Goal: Information Seeking & Learning: Learn about a topic

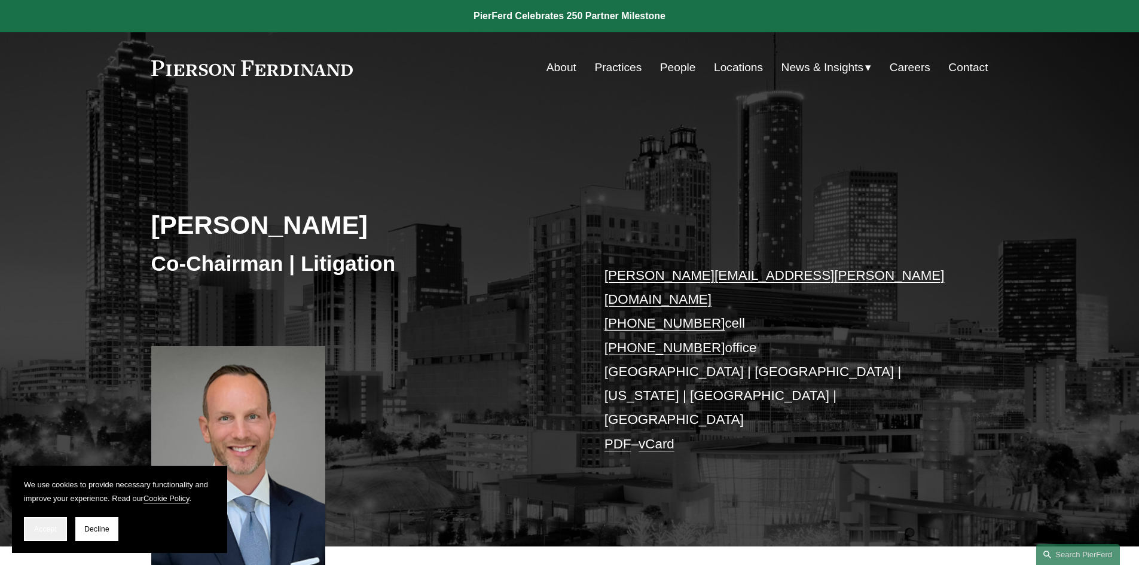
click at [45, 529] on span "Accept" at bounding box center [45, 529] width 23 height 8
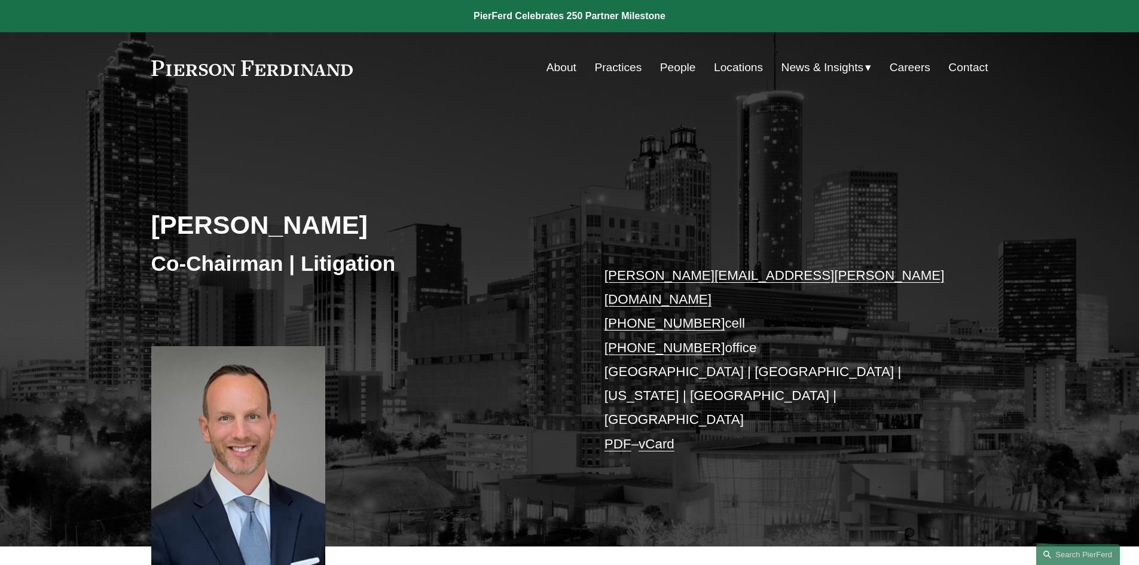
click at [748, 64] on link "Locations" at bounding box center [738, 67] width 49 height 23
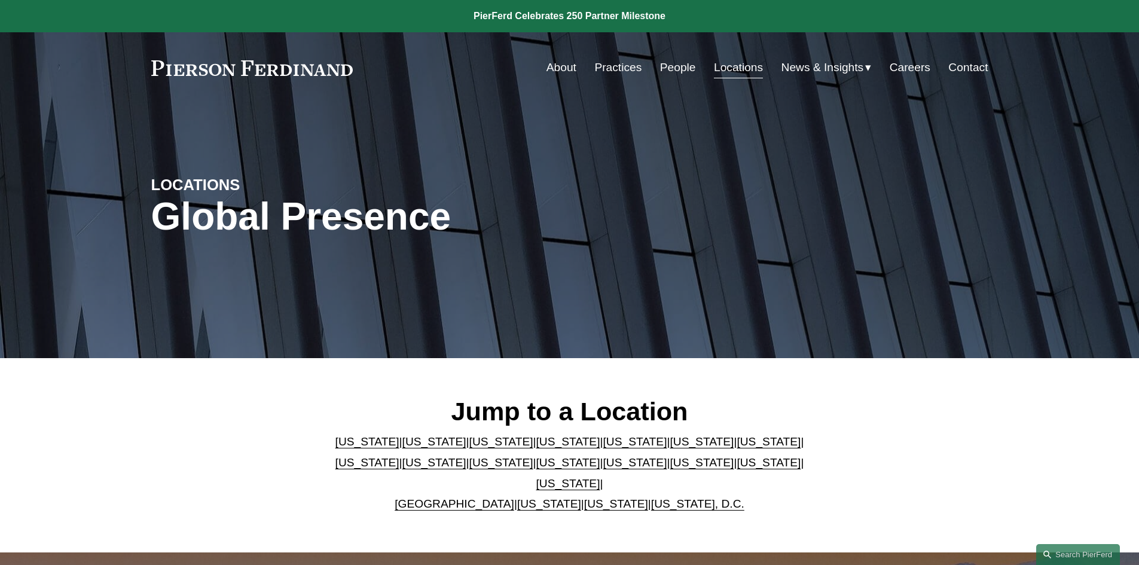
click at [344, 445] on link "[US_STATE]" at bounding box center [367, 441] width 64 height 13
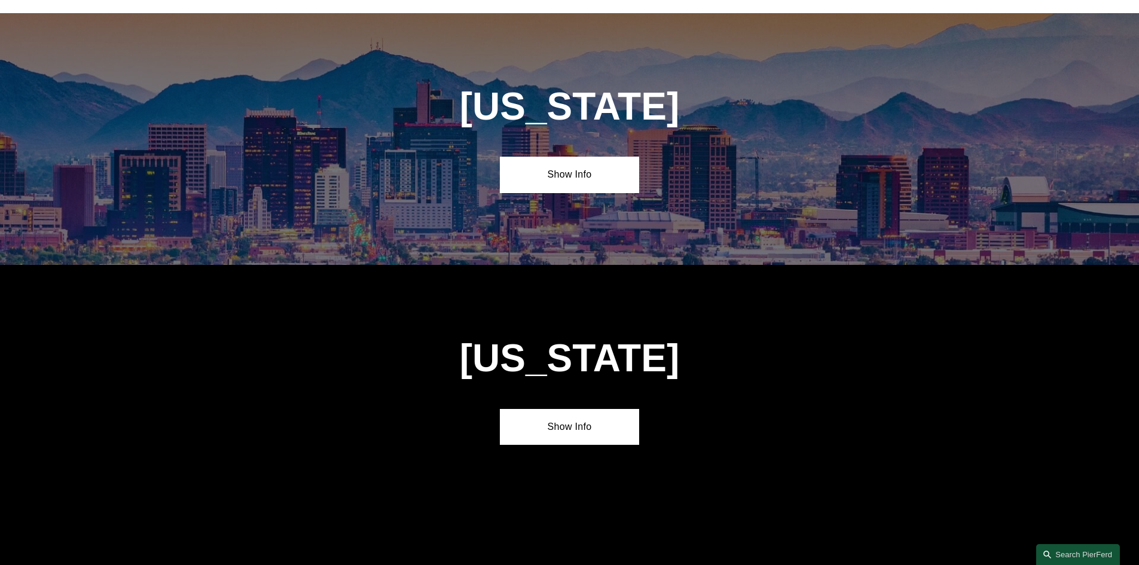
scroll to position [545, 0]
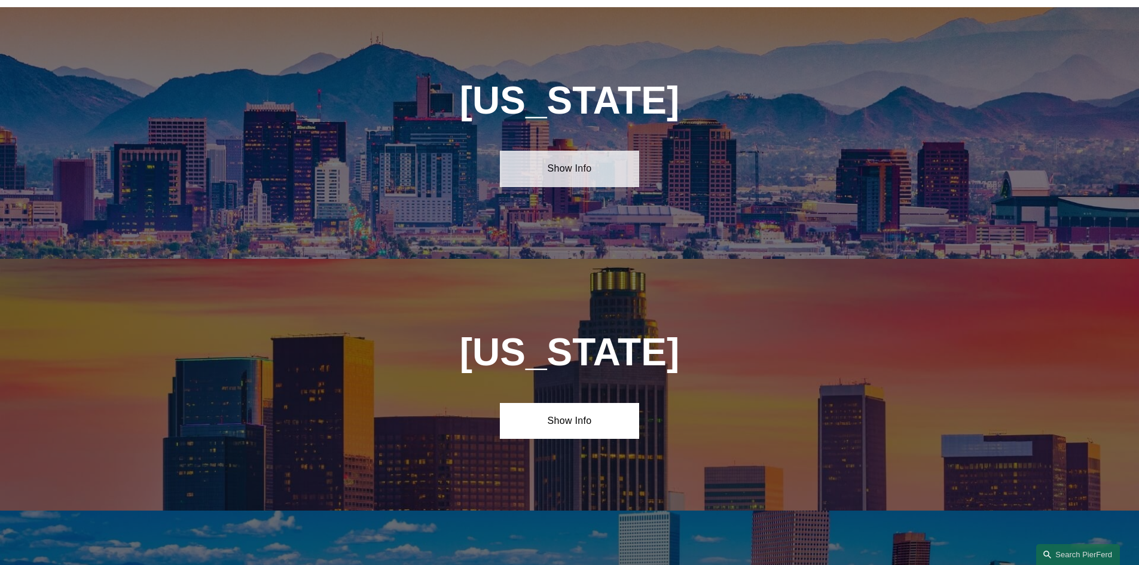
click at [566, 160] on link "Show Info" at bounding box center [569, 169] width 139 height 36
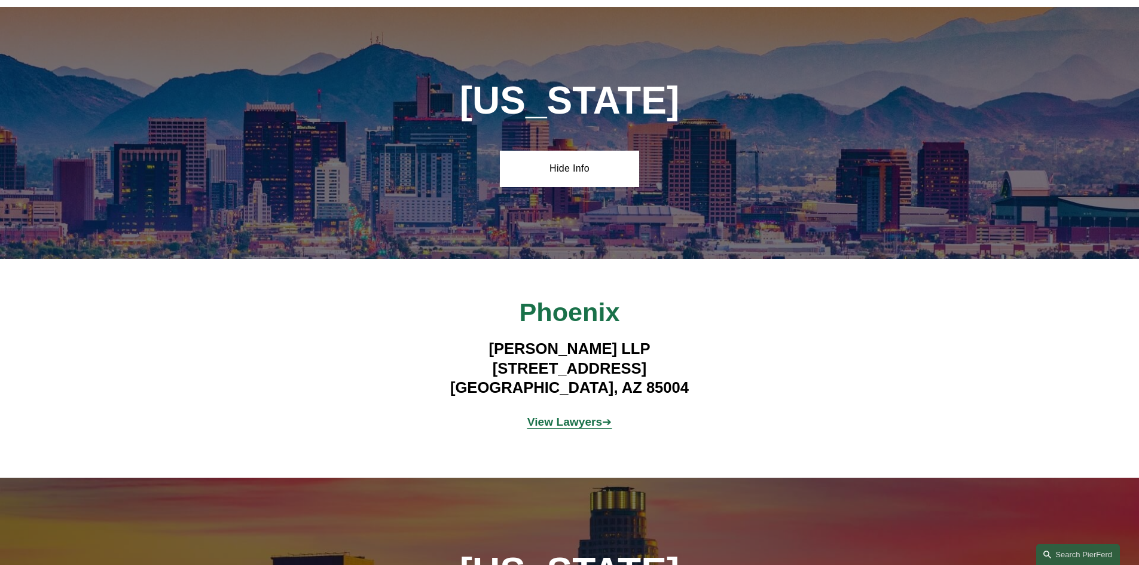
click at [580, 419] on strong "View Lawyers" at bounding box center [564, 421] width 75 height 13
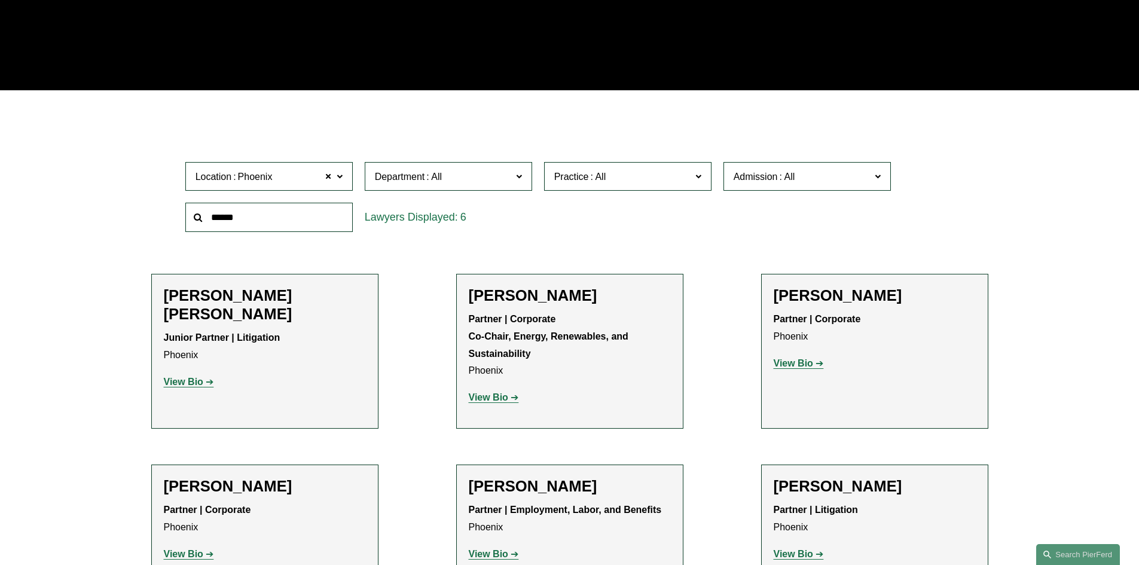
scroll to position [179, 0]
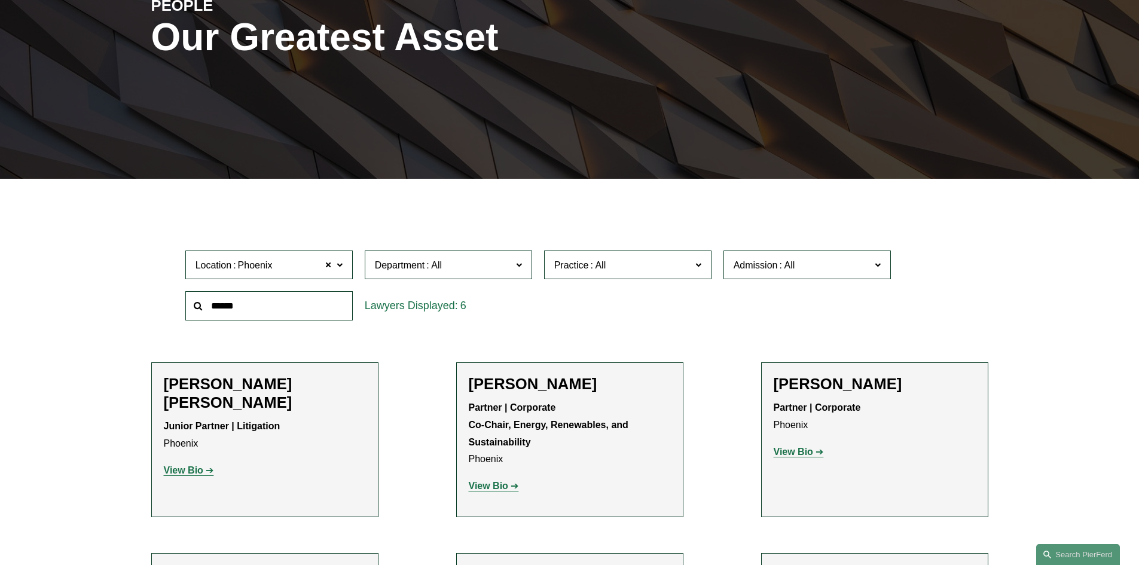
click at [799, 456] on strong "View Bio" at bounding box center [793, 452] width 39 height 10
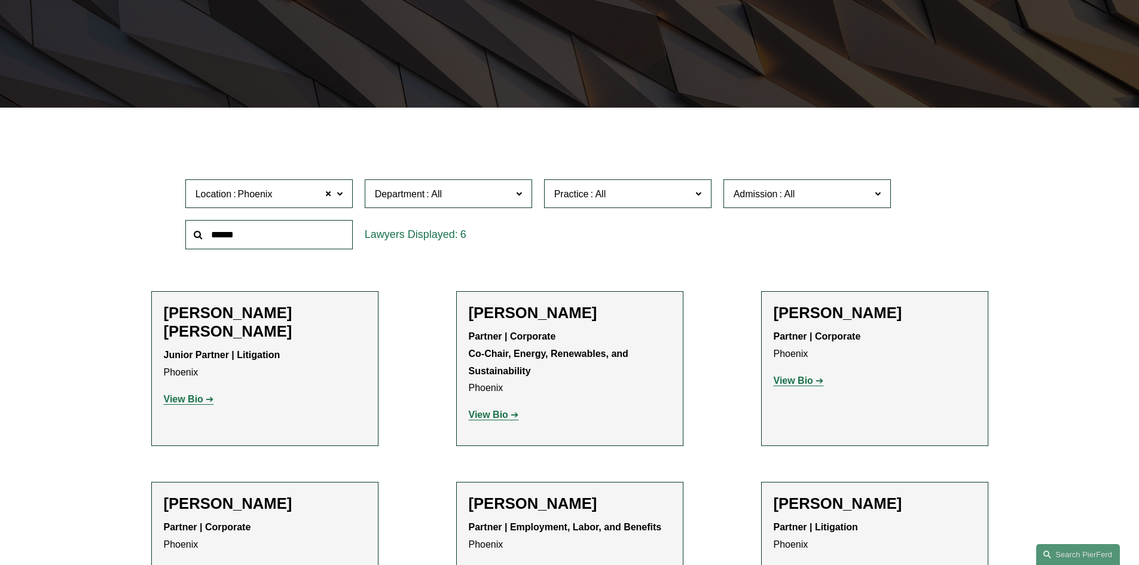
scroll to position [478, 0]
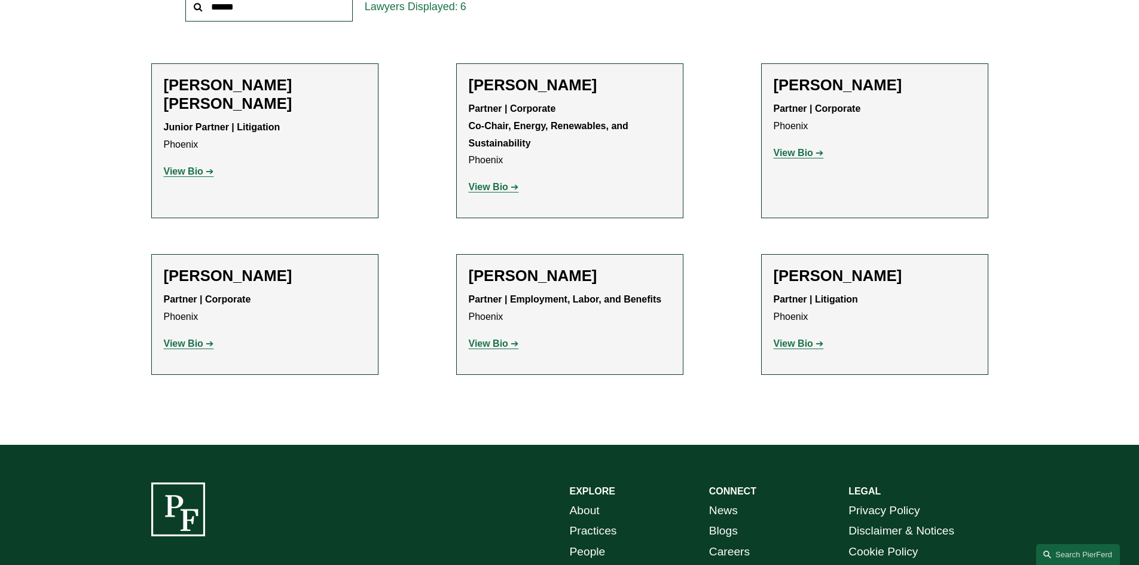
click at [176, 339] on strong "View Bio" at bounding box center [183, 343] width 39 height 10
click at [609, 301] on strong "Partner | Employment, Labor, and Benefits" at bounding box center [565, 299] width 193 height 10
click at [485, 343] on strong "View Bio" at bounding box center [488, 343] width 39 height 10
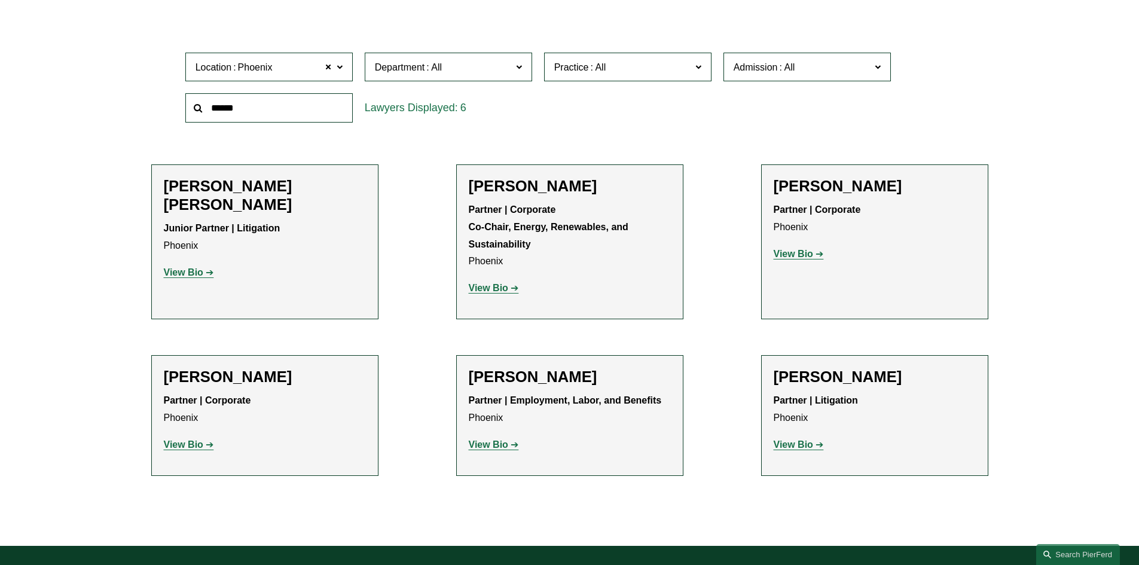
scroll to position [359, 0]
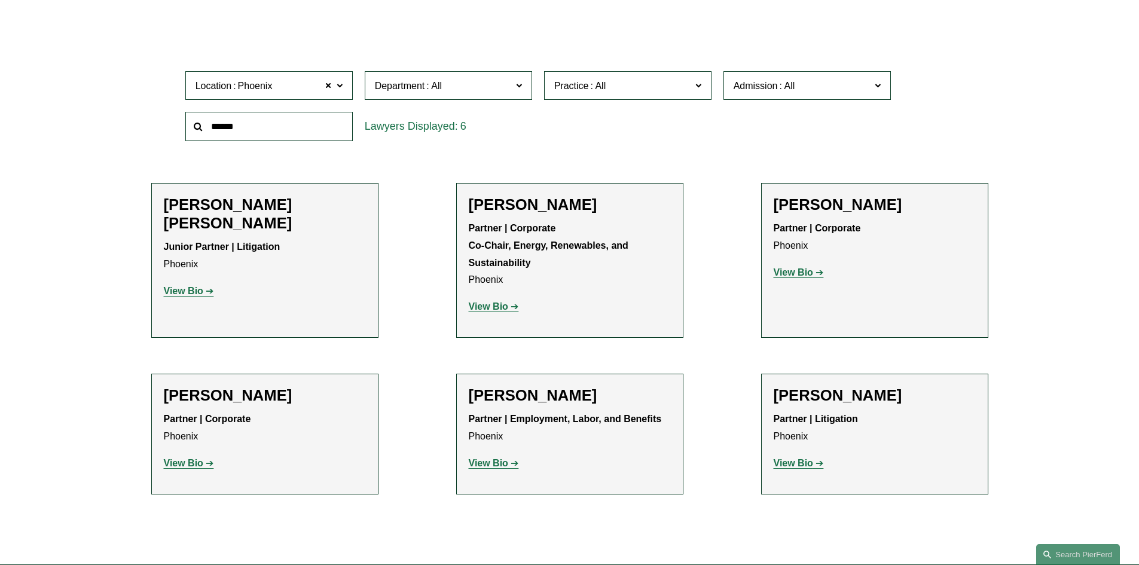
click at [263, 201] on h2 "McCall K. Bauersfeld" at bounding box center [265, 213] width 202 height 37
click at [184, 286] on strong "View Bio" at bounding box center [183, 291] width 39 height 10
click at [784, 468] on strong "View Bio" at bounding box center [793, 463] width 39 height 10
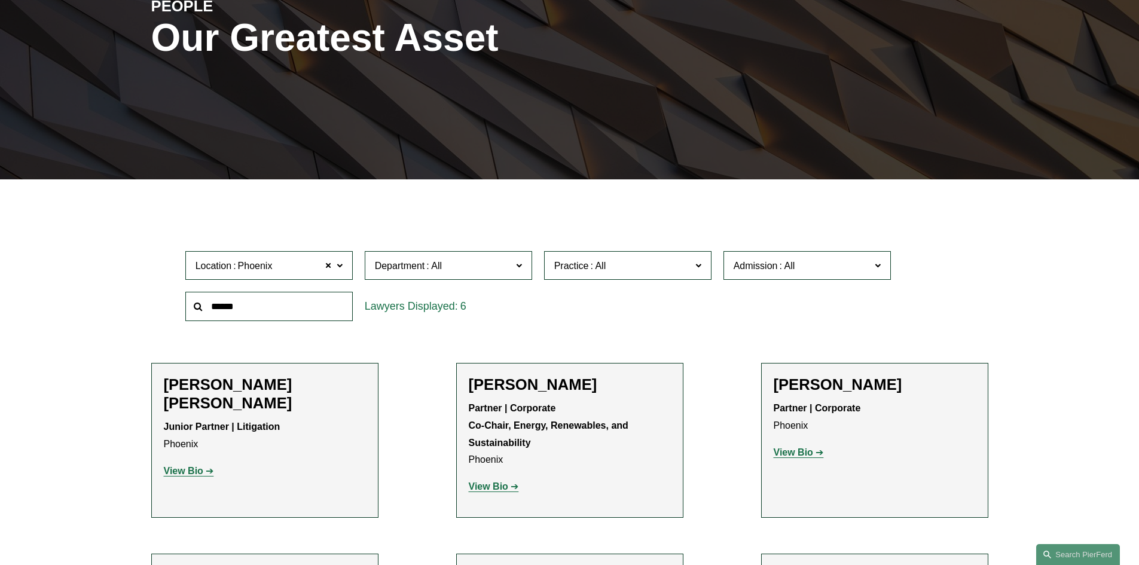
scroll to position [0, 0]
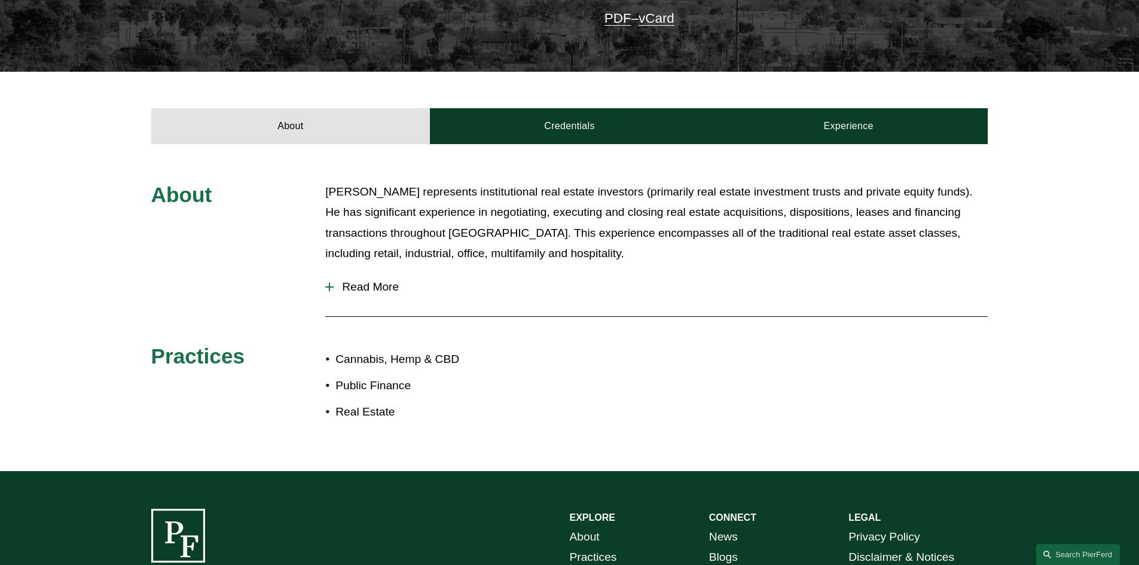
scroll to position [359, 0]
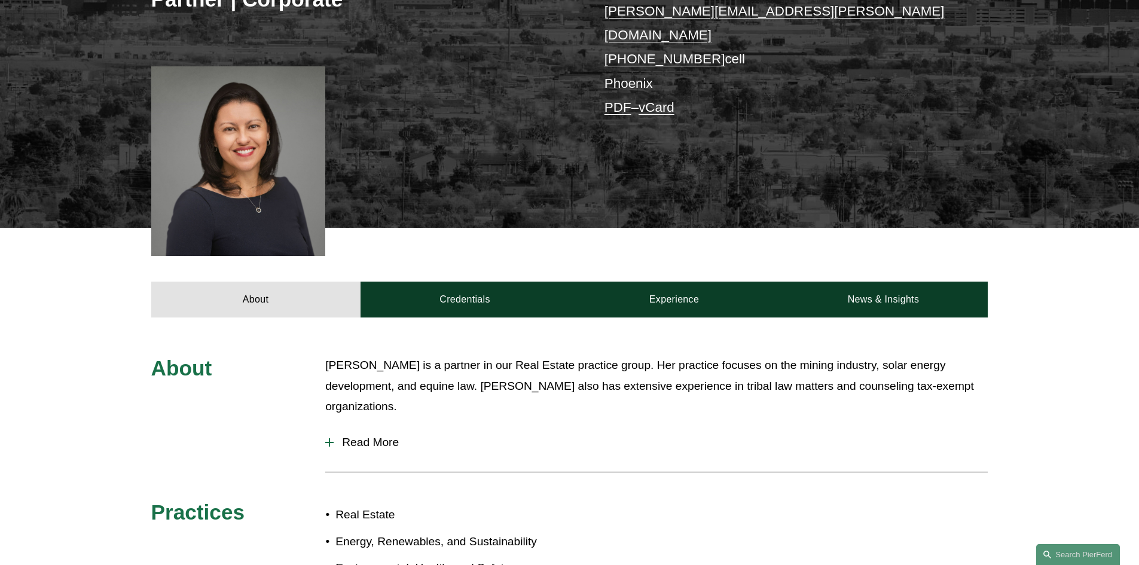
scroll to position [299, 0]
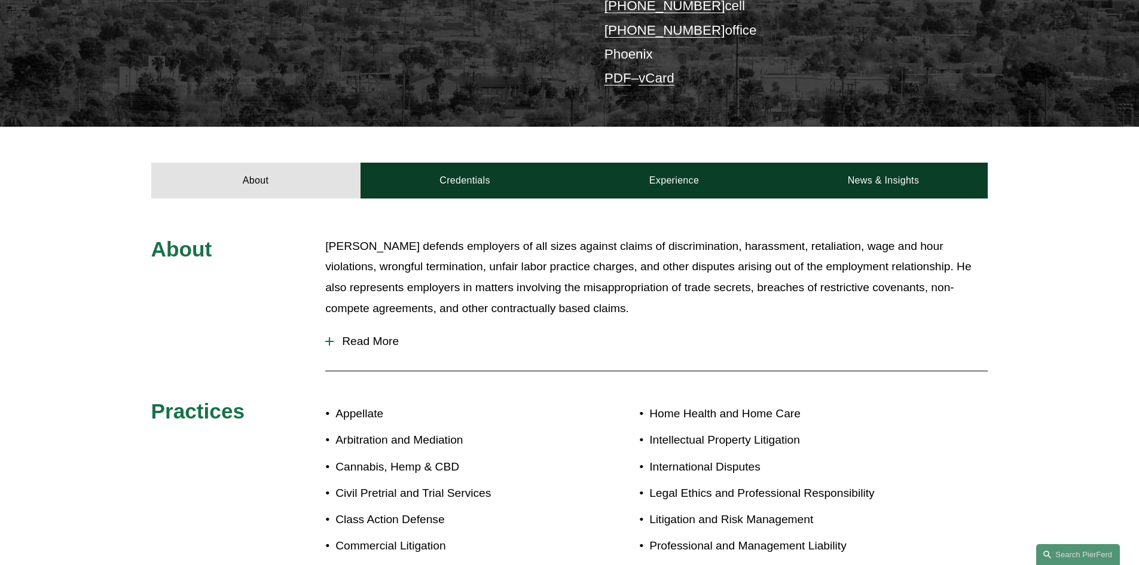
scroll to position [299, 0]
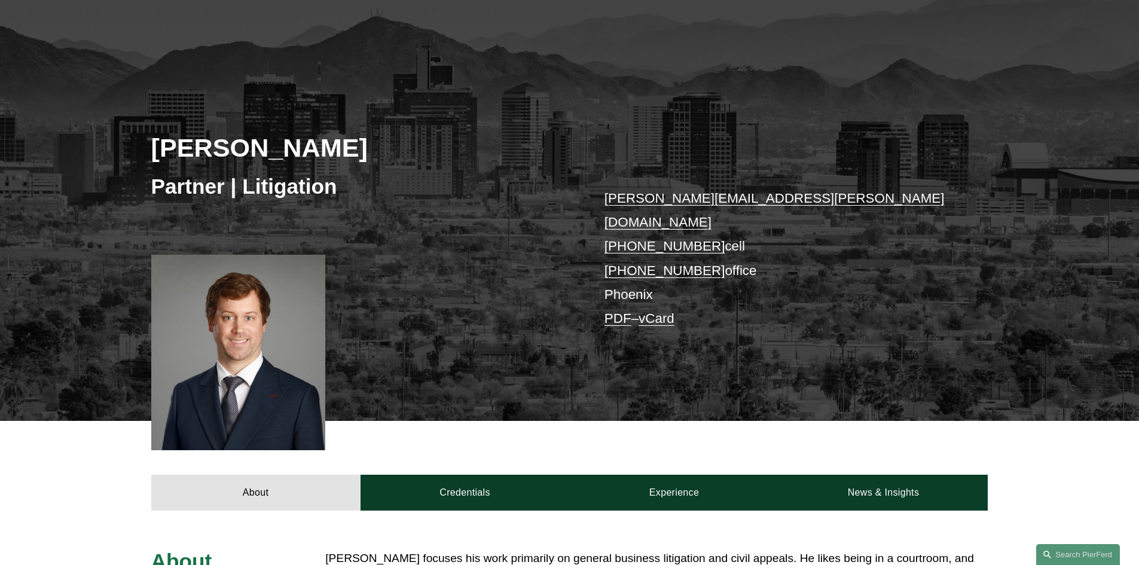
scroll to position [359, 0]
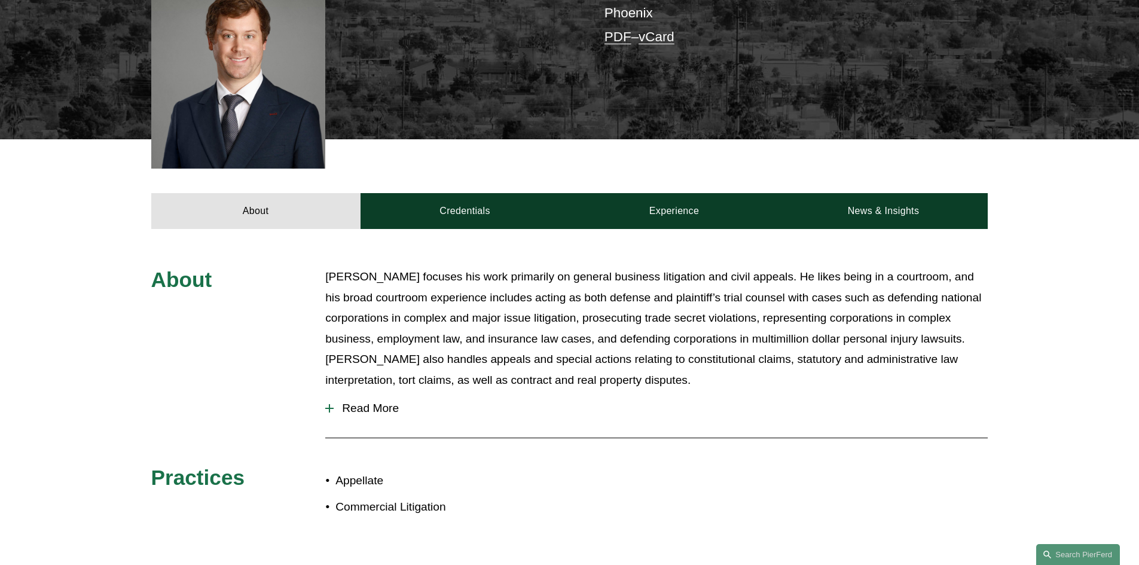
click at [364, 402] on span "Read More" at bounding box center [661, 408] width 654 height 13
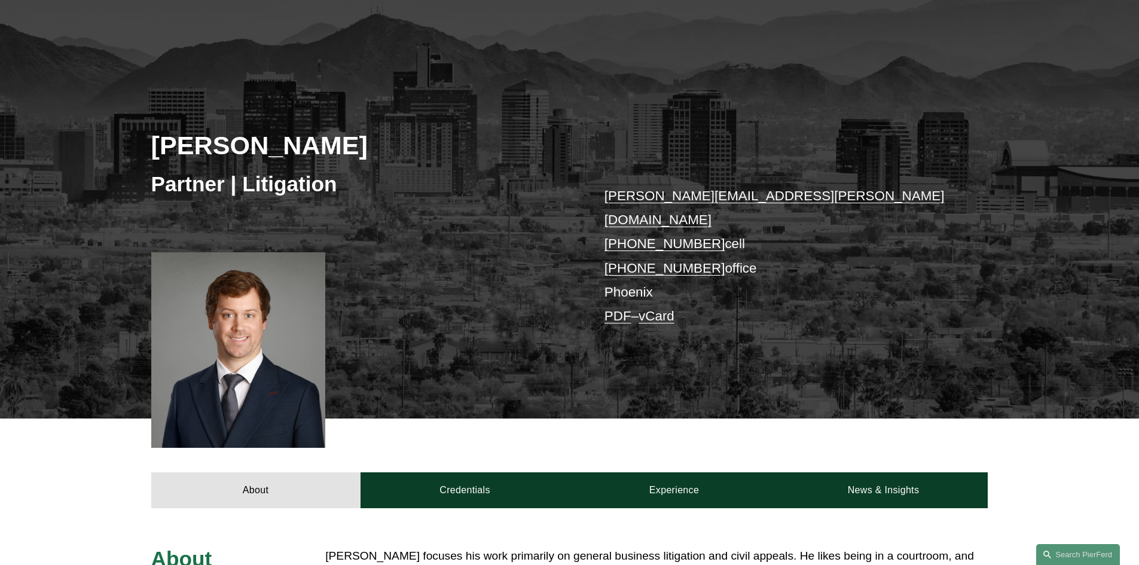
scroll to position [179, 0]
